Goal: Transaction & Acquisition: Obtain resource

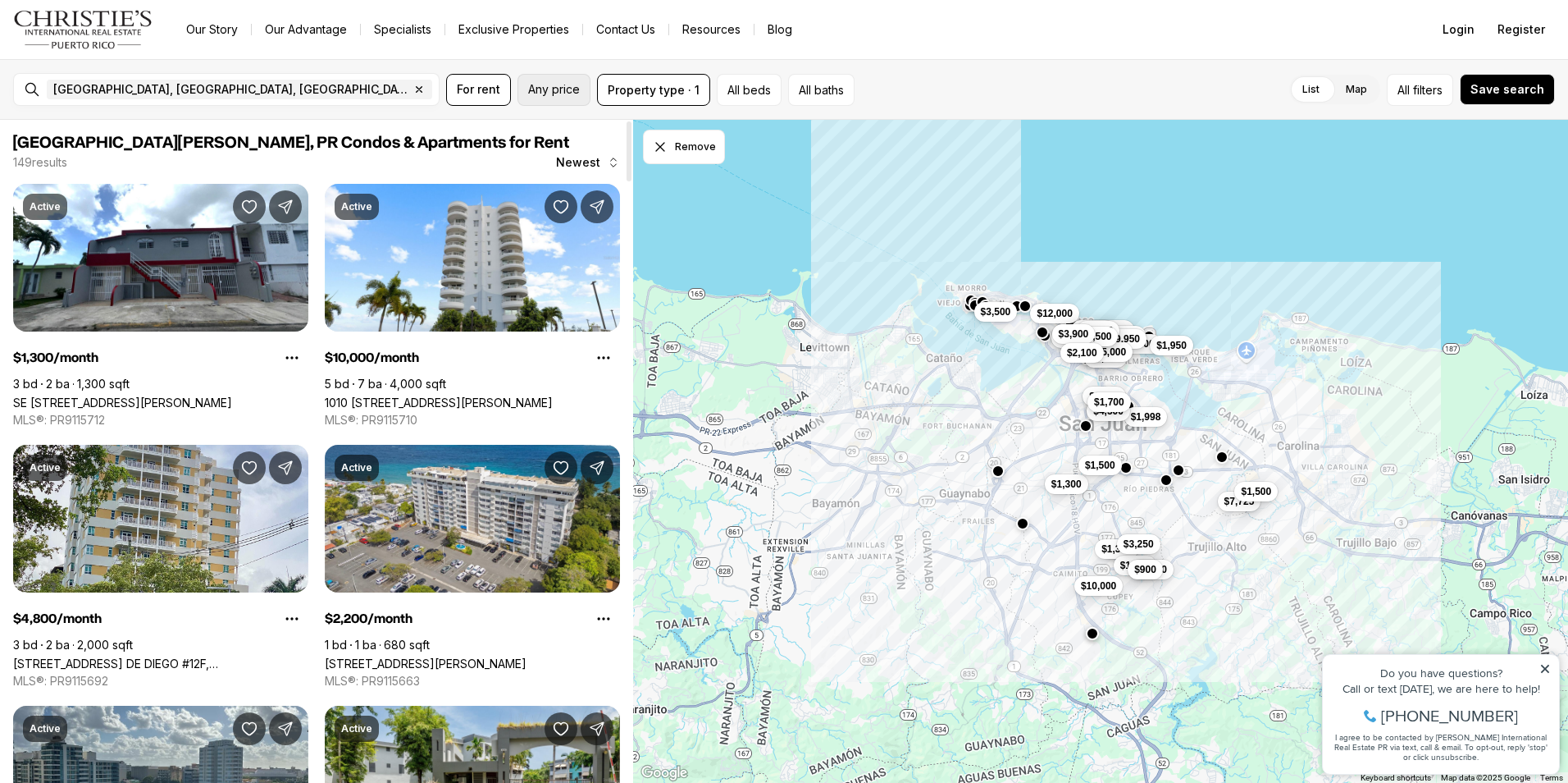
click at [550, 85] on span "Any price" at bounding box center [554, 89] width 52 height 13
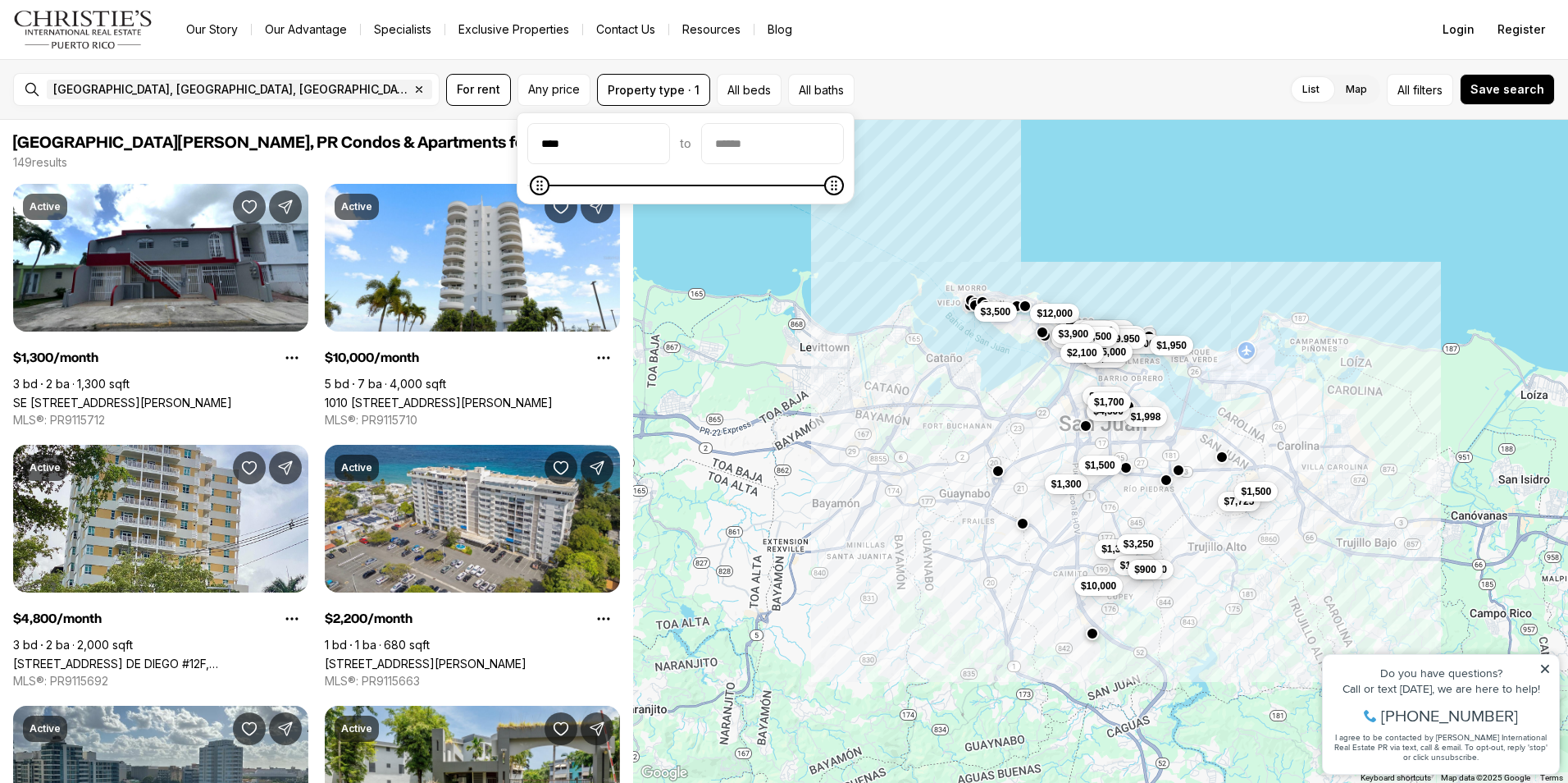
type input "****"
click at [803, 158] on input "priceMax" at bounding box center [772, 143] width 141 height 39
type input "****"
click at [457, 89] on span "For rent" at bounding box center [479, 89] width 44 height 13
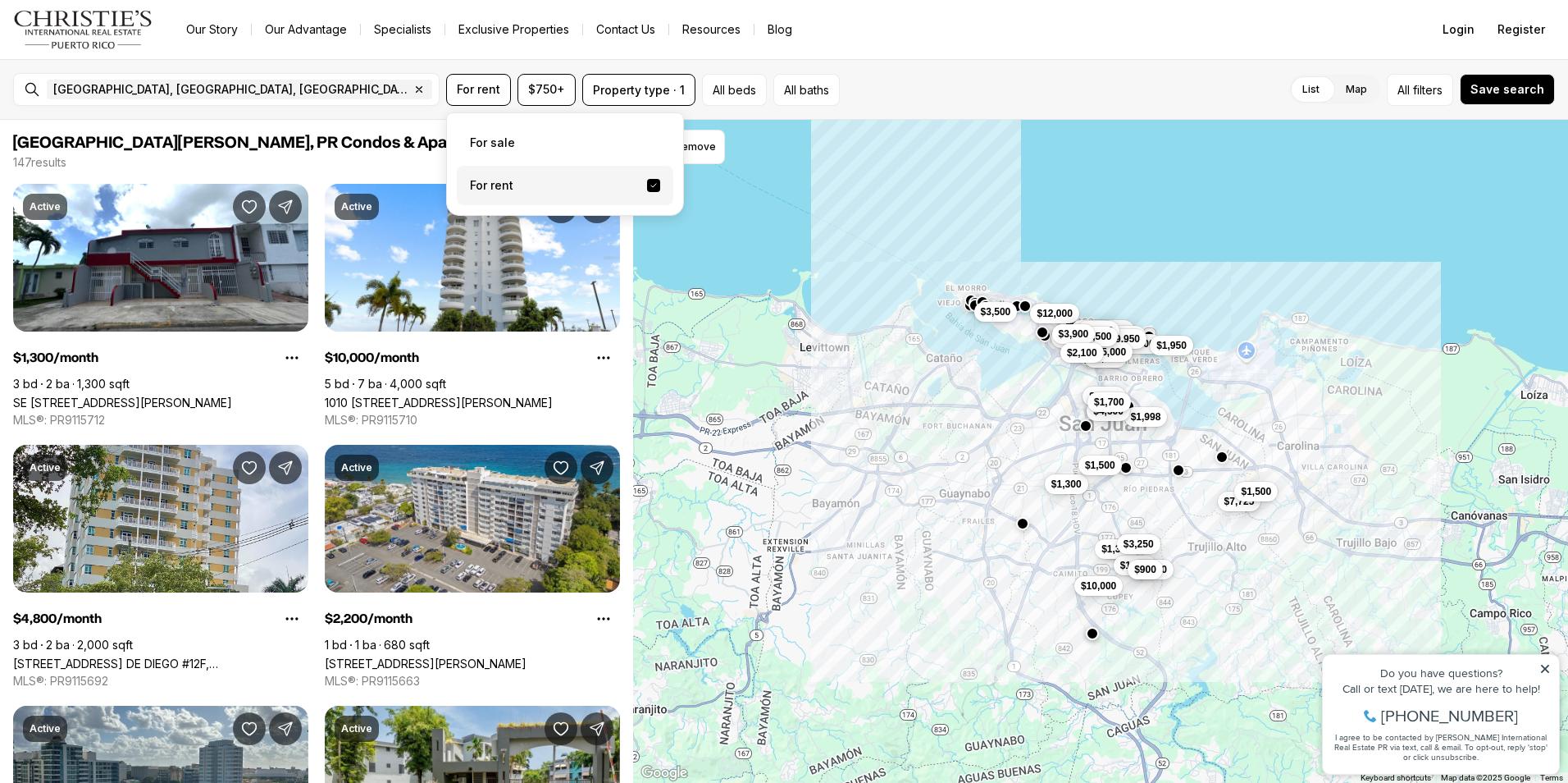
click at [500, 194] on label "For rent" at bounding box center [564, 185] width 216 height 39
click at [647, 192] on button "For rent" at bounding box center [653, 185] width 13 height 13
click at [666, 91] on button "Property type · 1" at bounding box center [638, 89] width 113 height 32
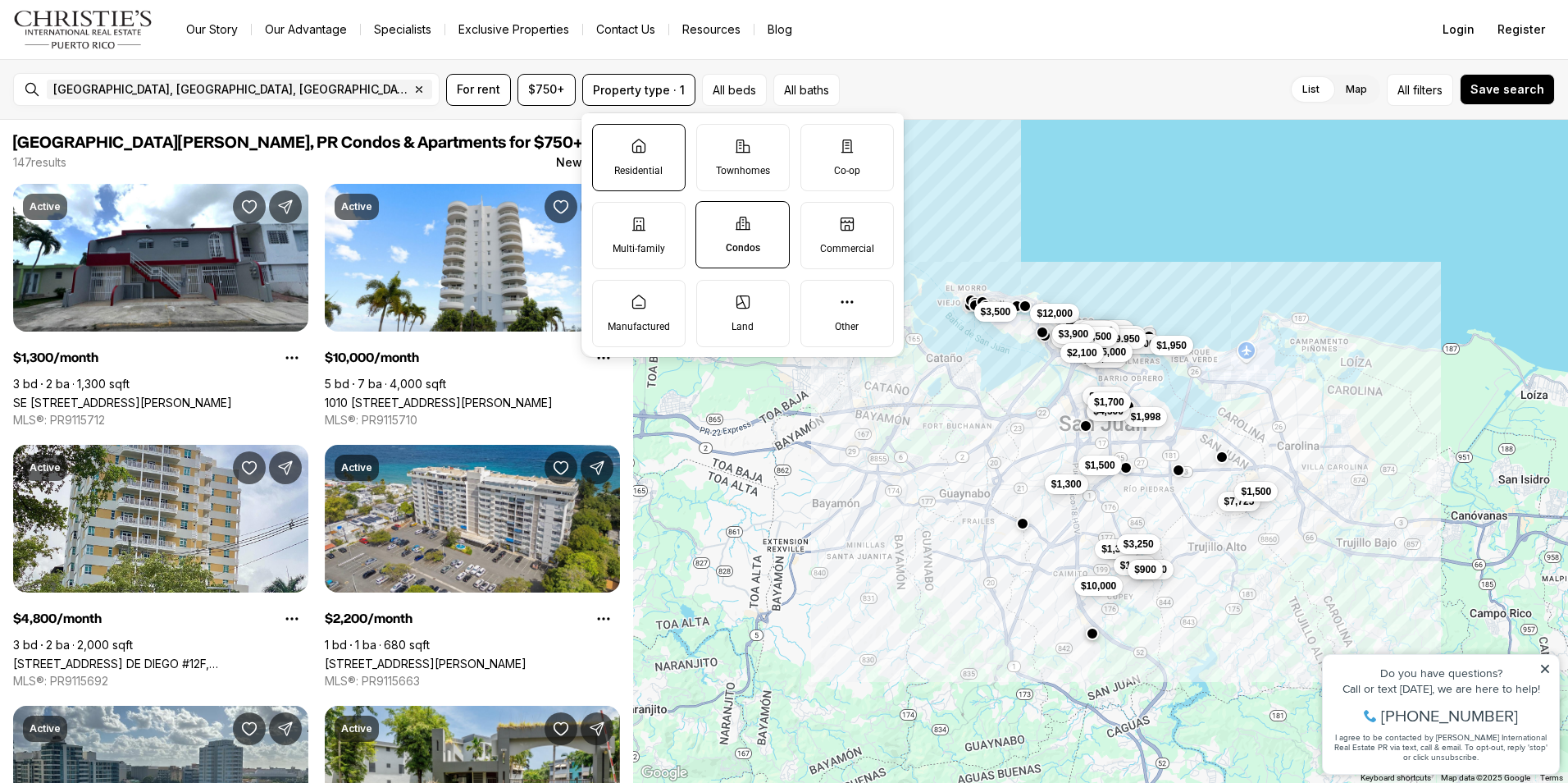
click at [663, 148] on label "Residential" at bounding box center [638, 157] width 94 height 68
click at [609, 141] on button "Residential" at bounding box center [600, 132] width 17 height 17
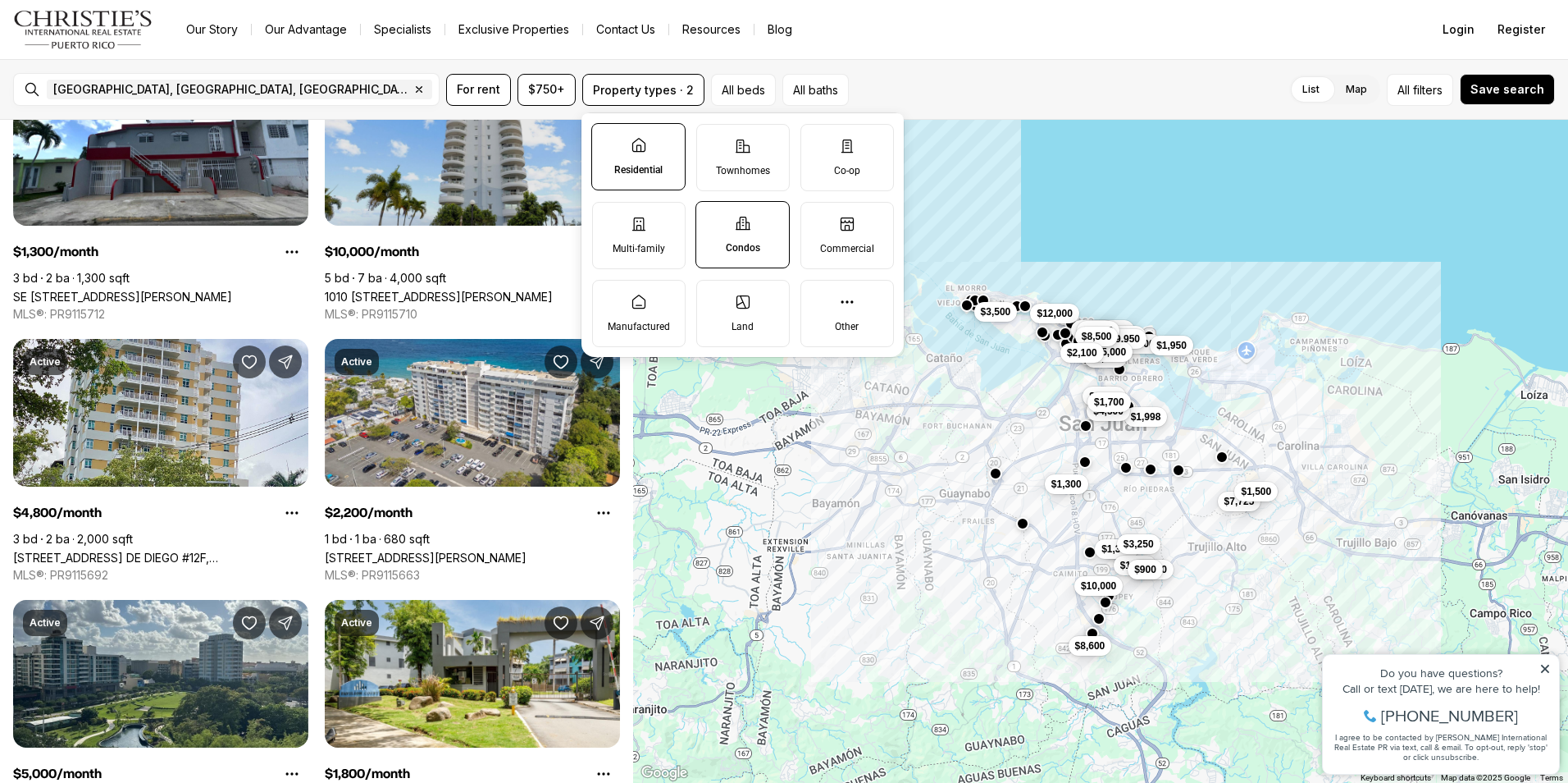
scroll to position [82, 0]
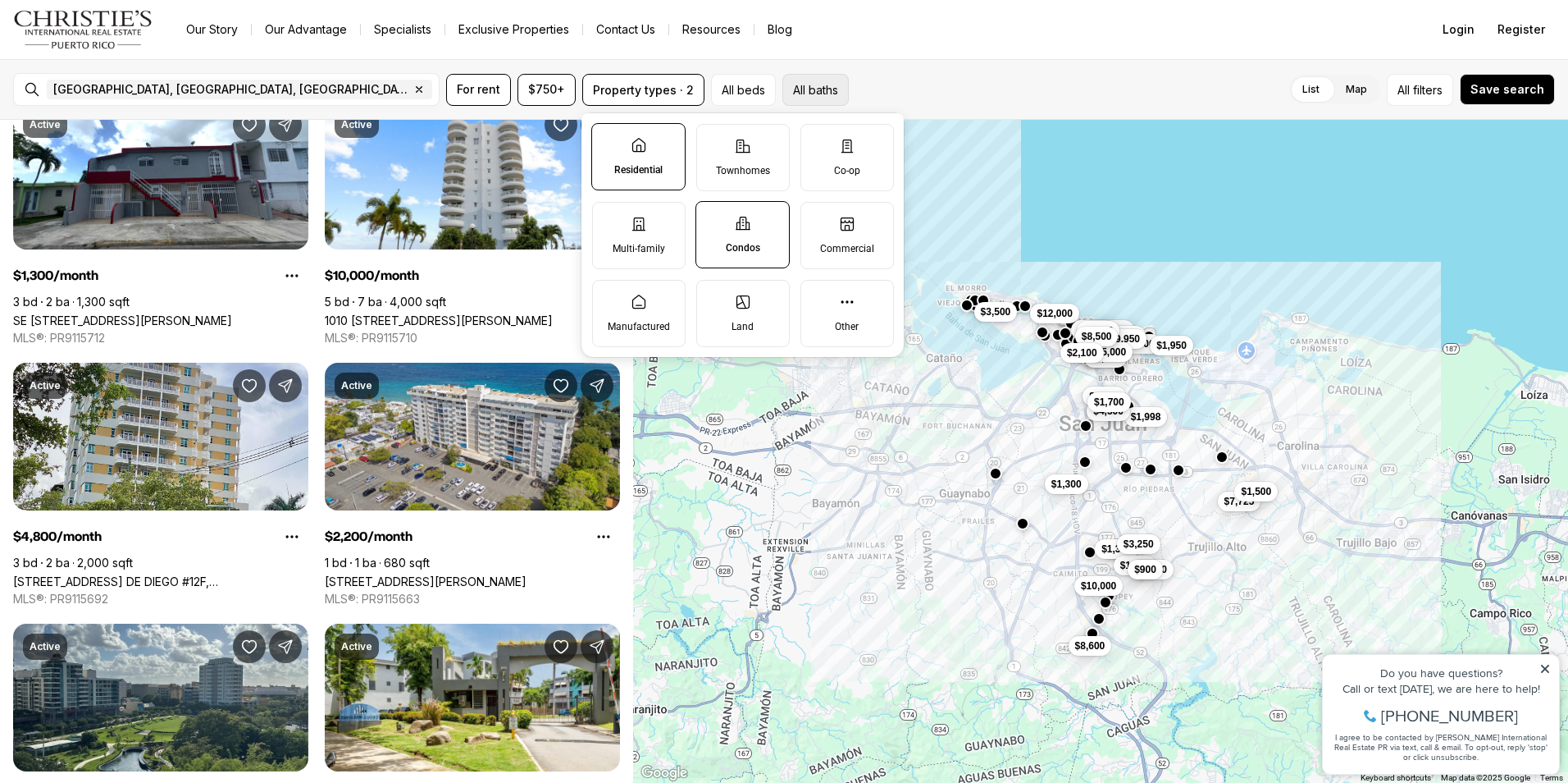
click at [805, 96] on button "All baths" at bounding box center [816, 89] width 67 height 32
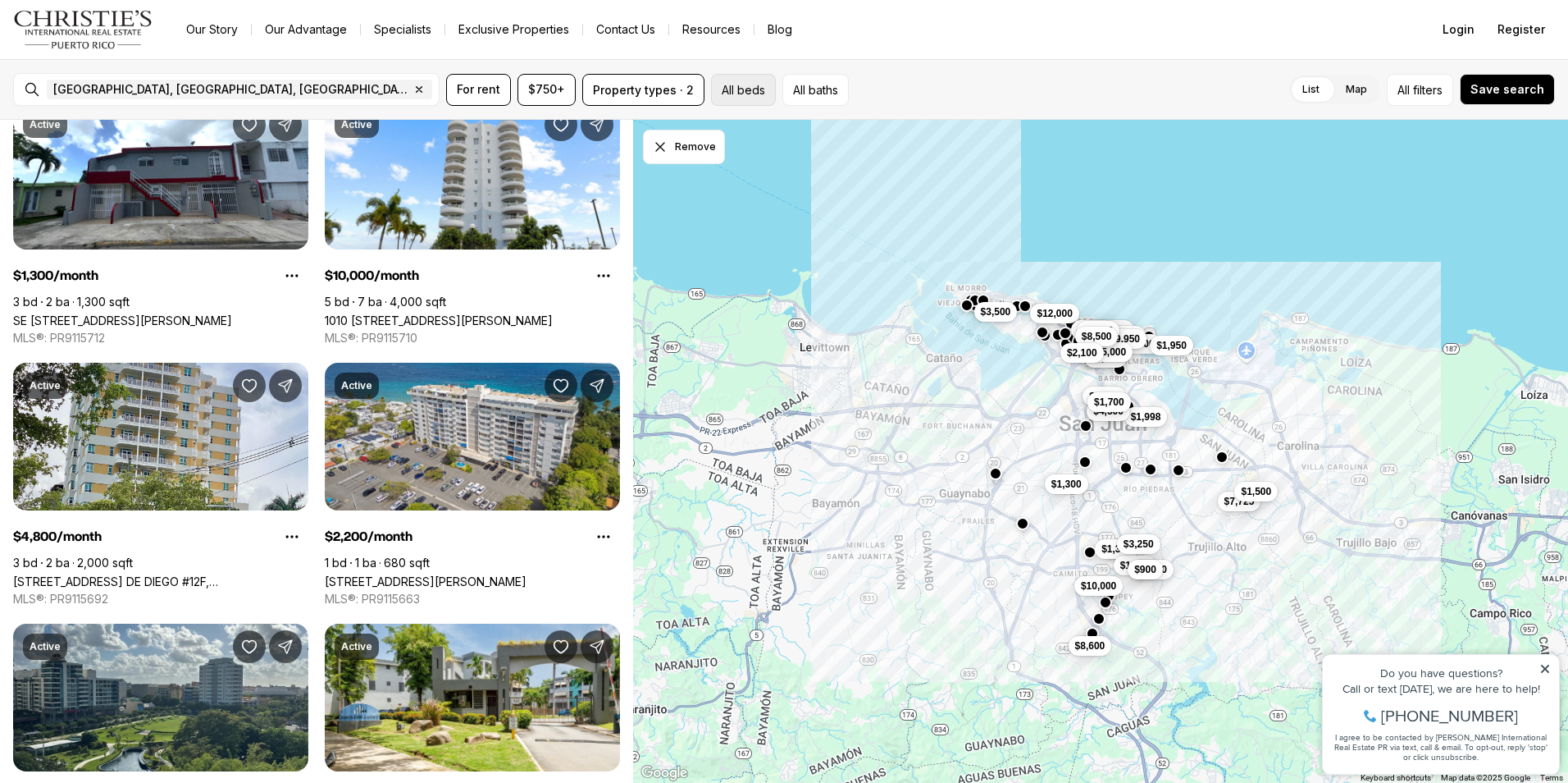
click at [741, 95] on button "All beds" at bounding box center [743, 89] width 65 height 32
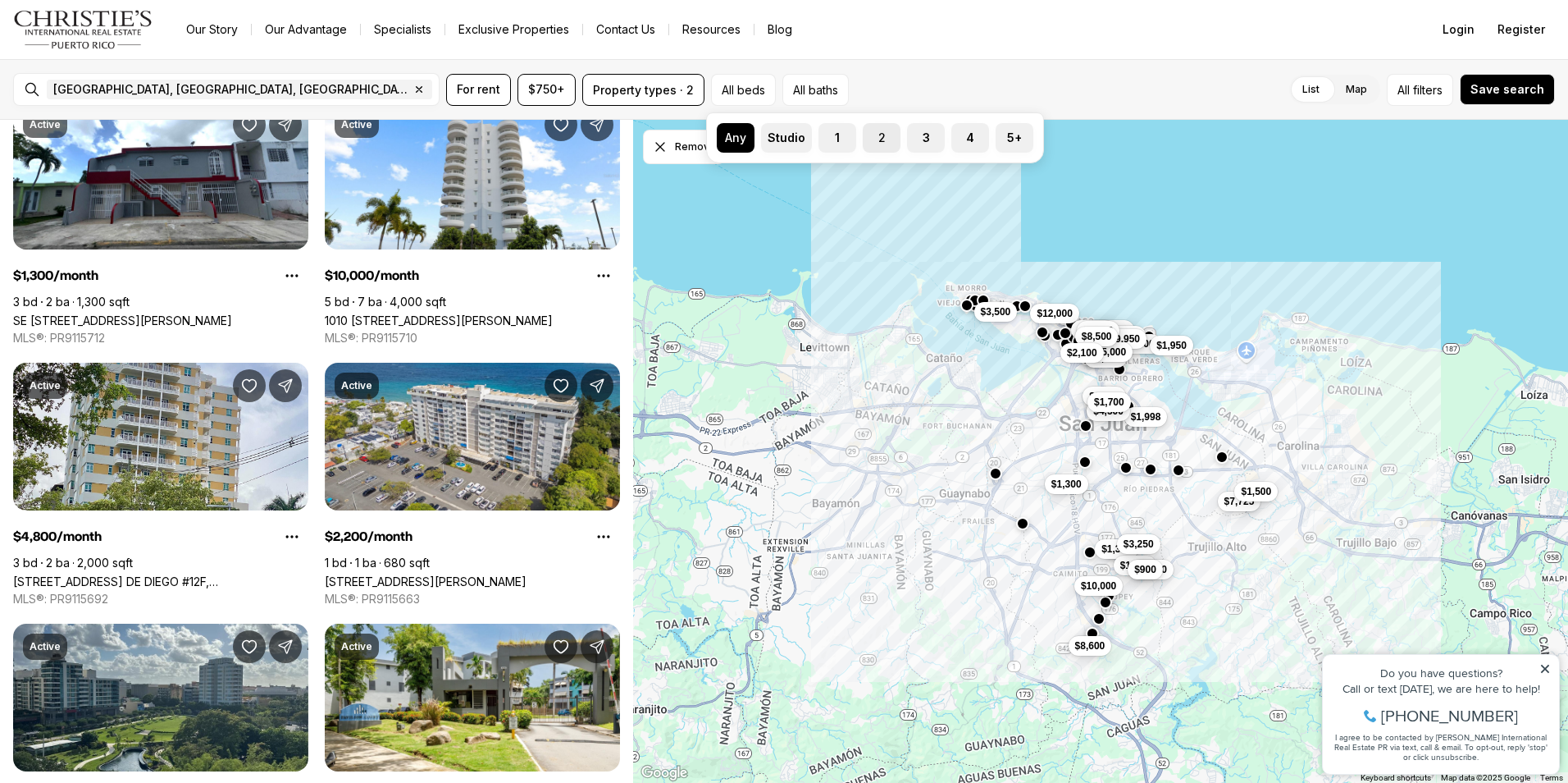
click at [871, 137] on button "2" at bounding box center [870, 131] width 17 height 17
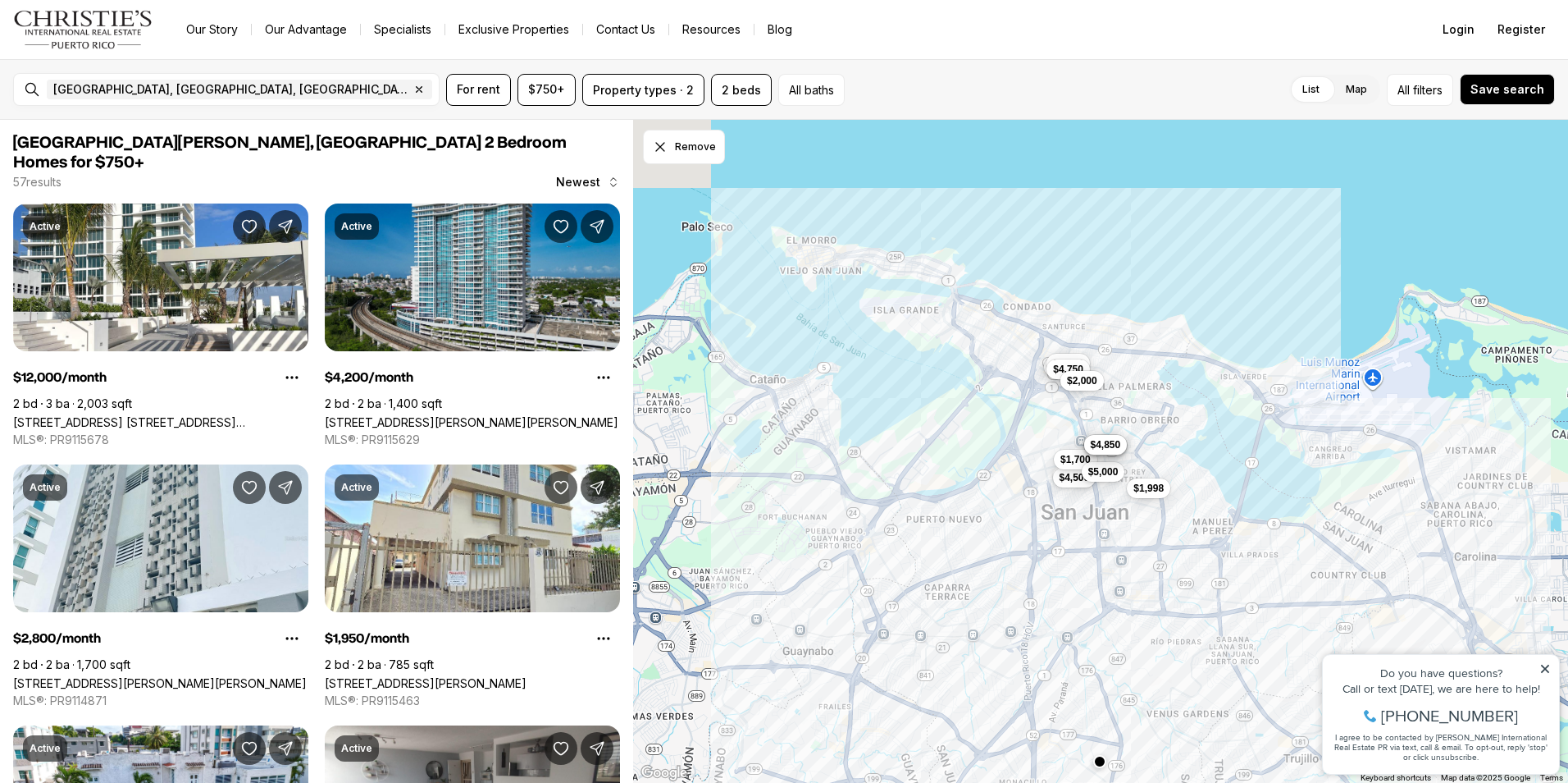
drag, startPoint x: 1146, startPoint y: 475, endPoint x: 1177, endPoint y: 719, distance: 246.0
click at [1177, 719] on div "$3,500 $3,100 $4,750 $1,998 $4,500 $1,700 $5,000 $2,000 $4,200 $5,500 $4,850" at bounding box center [1100, 452] width 935 height 664
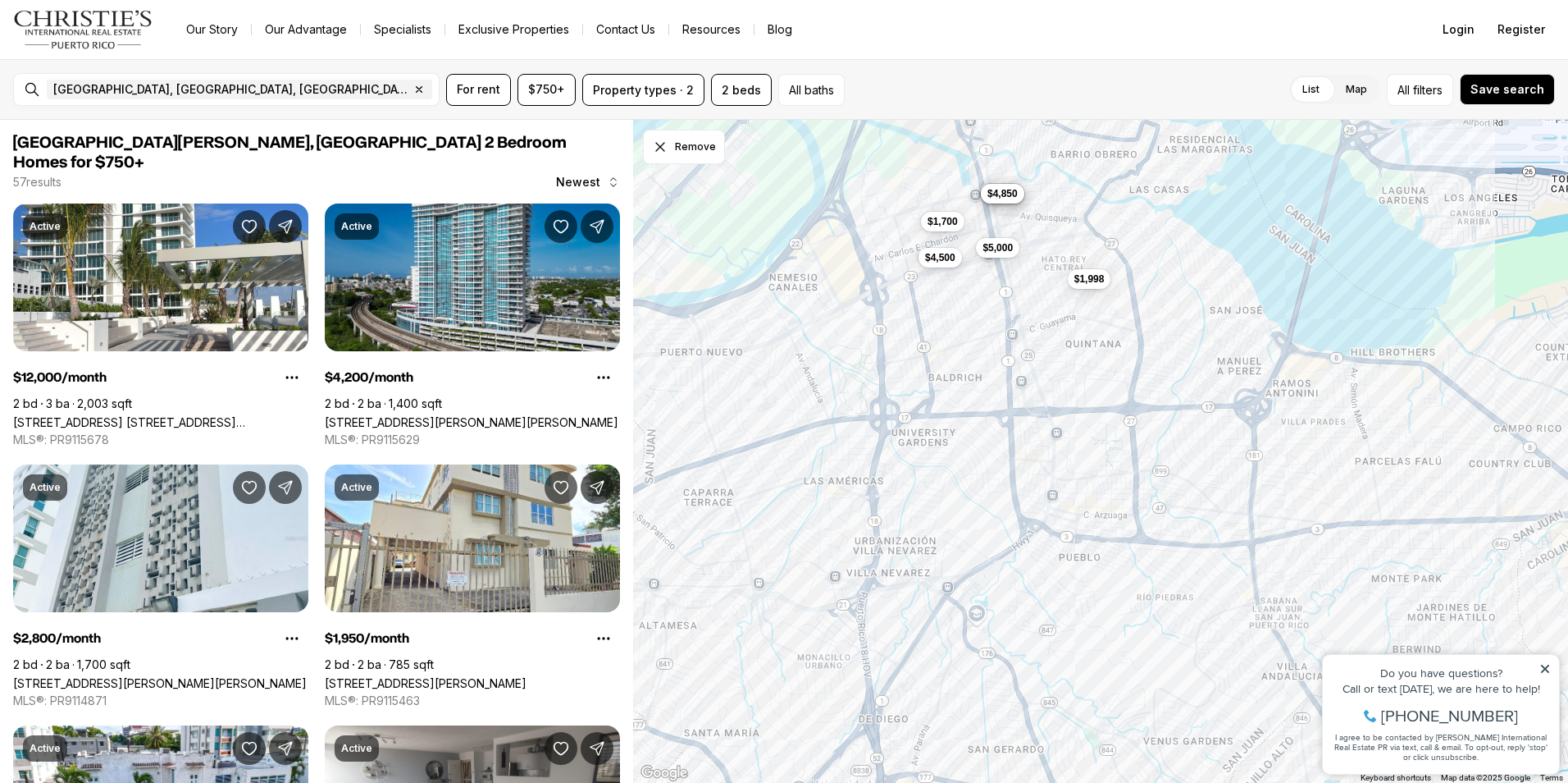
drag, startPoint x: 1129, startPoint y: 630, endPoint x: 1118, endPoint y: 666, distance: 37.6
click at [1118, 666] on div "$1,998 $4,500 $1,700 $5,000 $4,200 $5,500 $4,850" at bounding box center [1100, 452] width 935 height 664
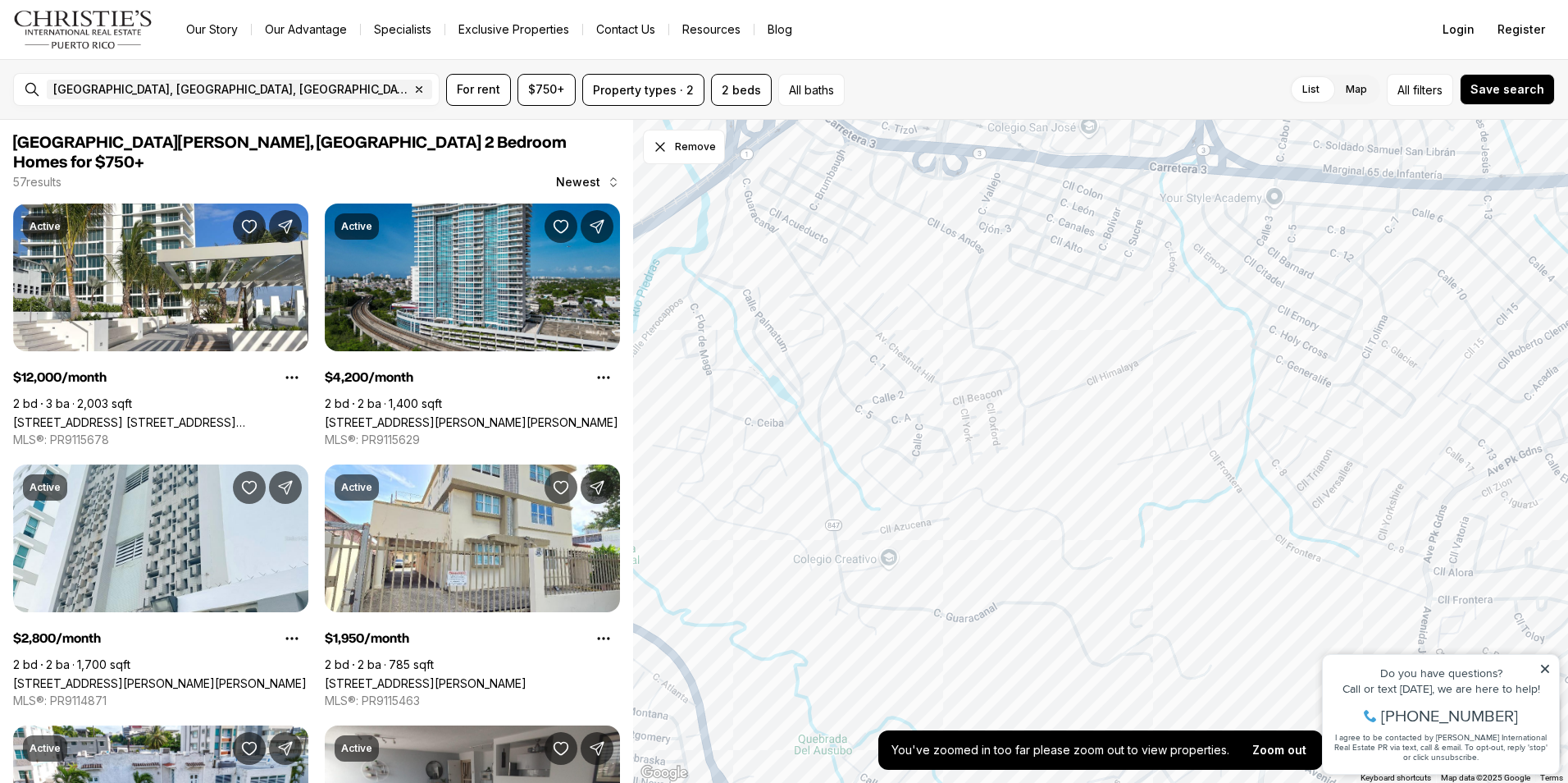
click at [1548, 665] on icon at bounding box center [1544, 668] width 8 height 8
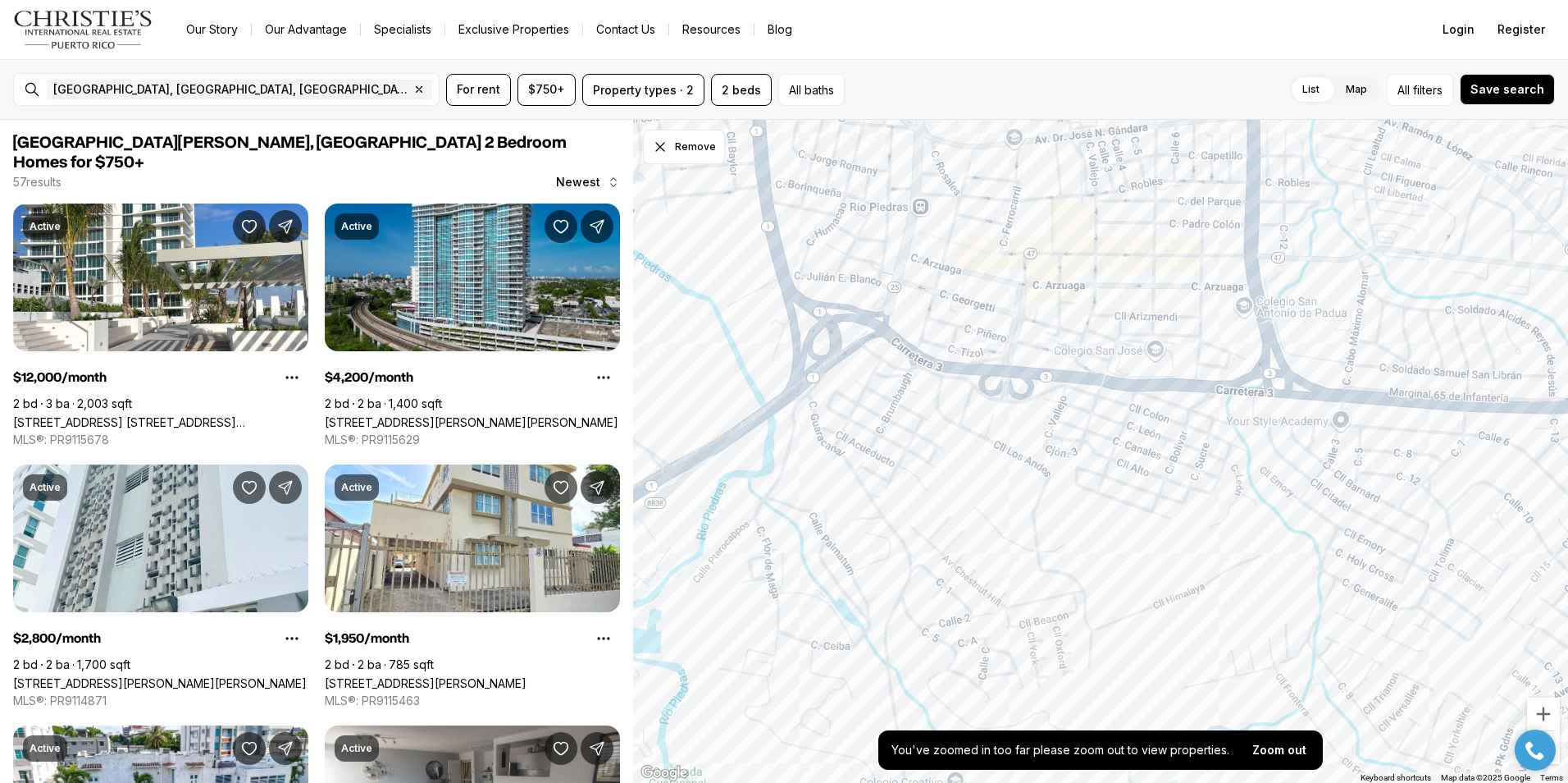
drag, startPoint x: 1241, startPoint y: 388, endPoint x: 1305, endPoint y: 615, distance: 235.8
click at [1305, 615] on div at bounding box center [1100, 452] width 935 height 664
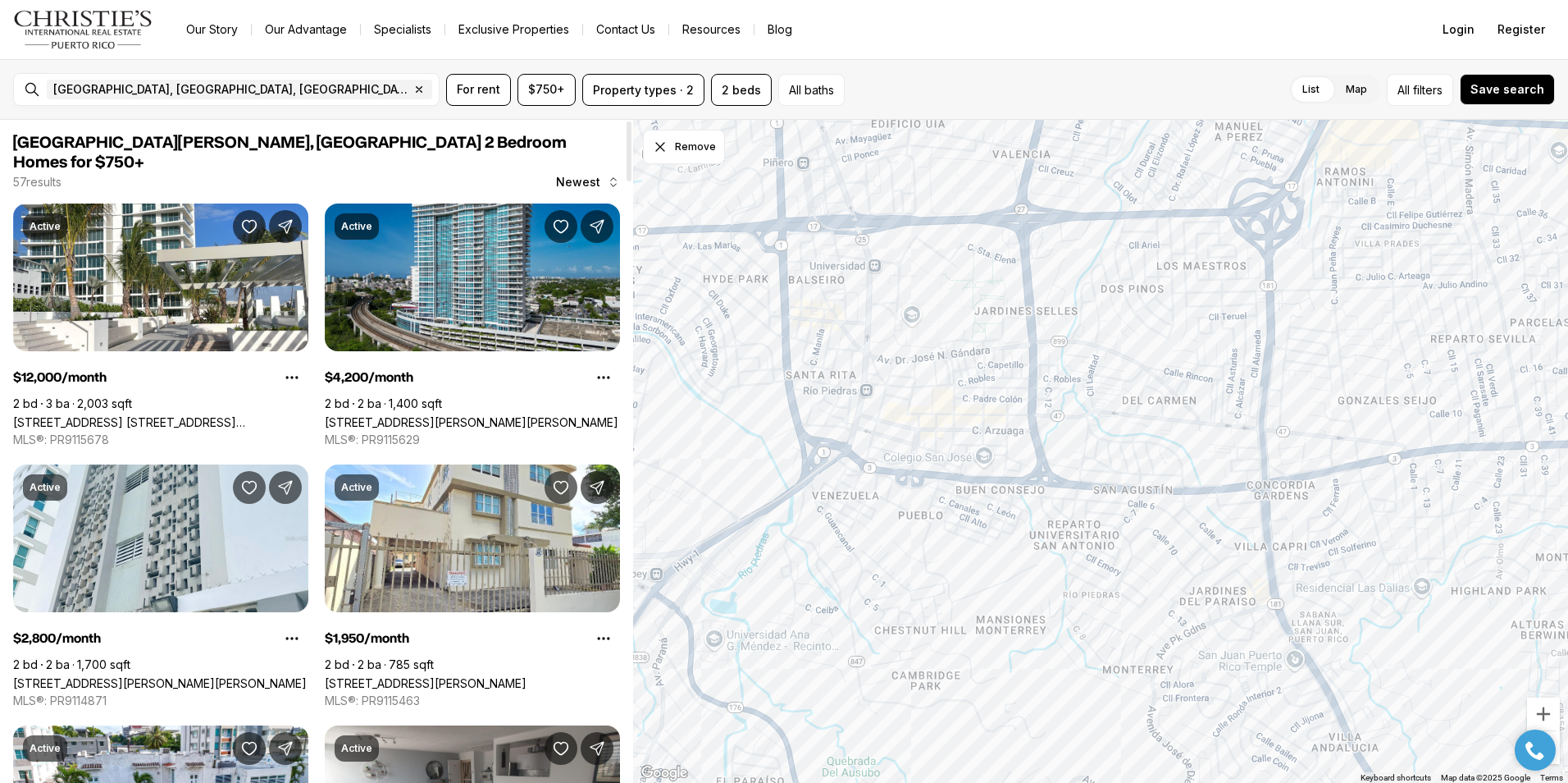
click at [239, 70] on div "[GEOGRAPHIC_DATA], [GEOGRAPHIC_DATA], [GEOGRAPHIC_DATA] Remove [GEOGRAPHIC_DATA…" at bounding box center [784, 89] width 1568 height 61
click at [209, 97] on div at bounding box center [239, 89] width 399 height 28
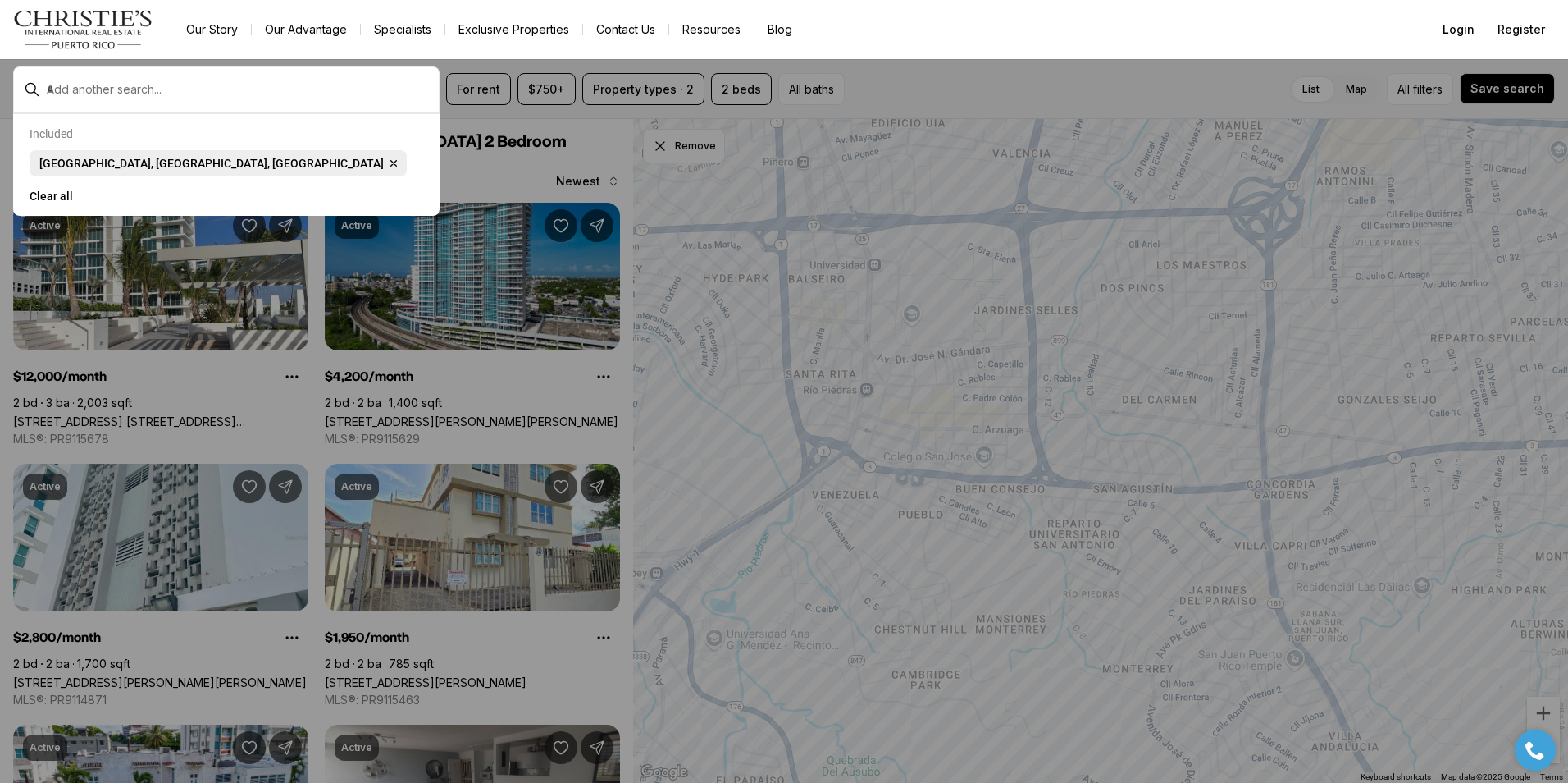
click at [121, 157] on span "[GEOGRAPHIC_DATA], [GEOGRAPHIC_DATA], [GEOGRAPHIC_DATA] Remove [GEOGRAPHIC_DATA…" at bounding box center [218, 163] width 377 height 26
click at [107, 165] on span "[GEOGRAPHIC_DATA], [GEOGRAPHIC_DATA], [GEOGRAPHIC_DATA]" at bounding box center [211, 163] width 344 height 13
click at [154, 96] on input "text" at bounding box center [239, 89] width 386 height 15
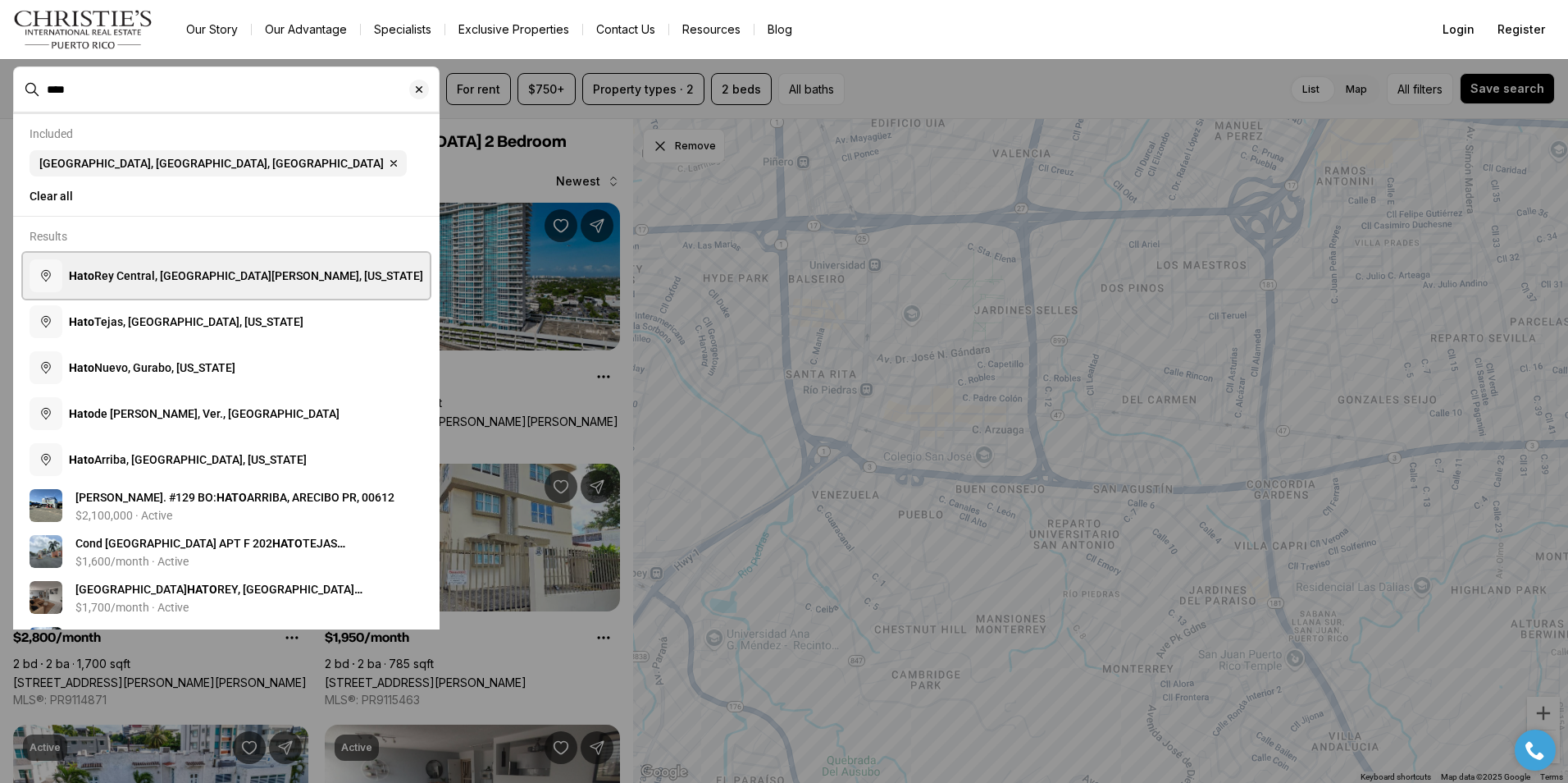
click at [177, 282] on span "[GEOGRAPHIC_DATA], [GEOGRAPHIC_DATA][PERSON_NAME], [US_STATE]" at bounding box center [246, 275] width 354 height 13
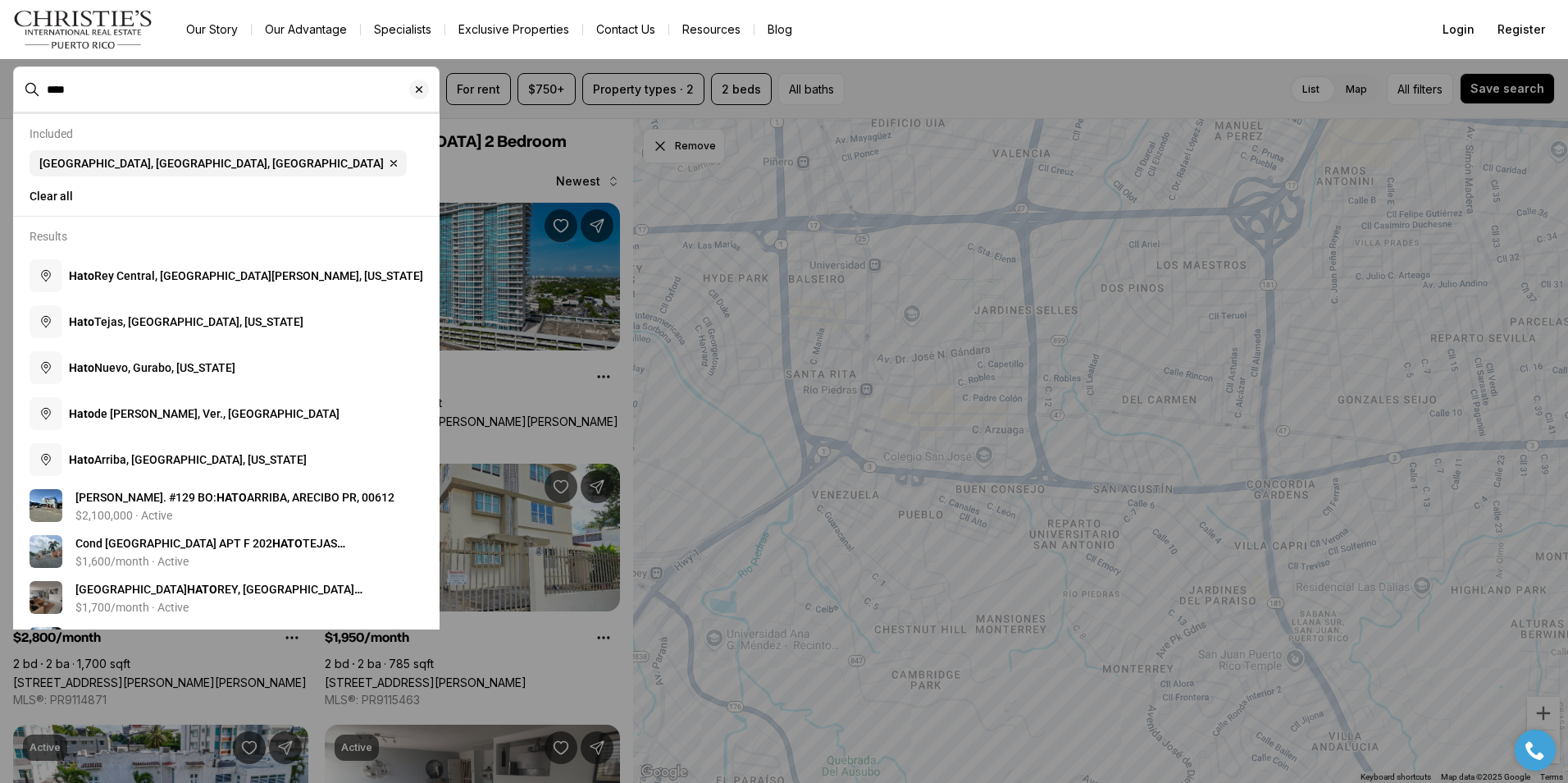
type input "**********"
